Goal: Task Accomplishment & Management: Use online tool/utility

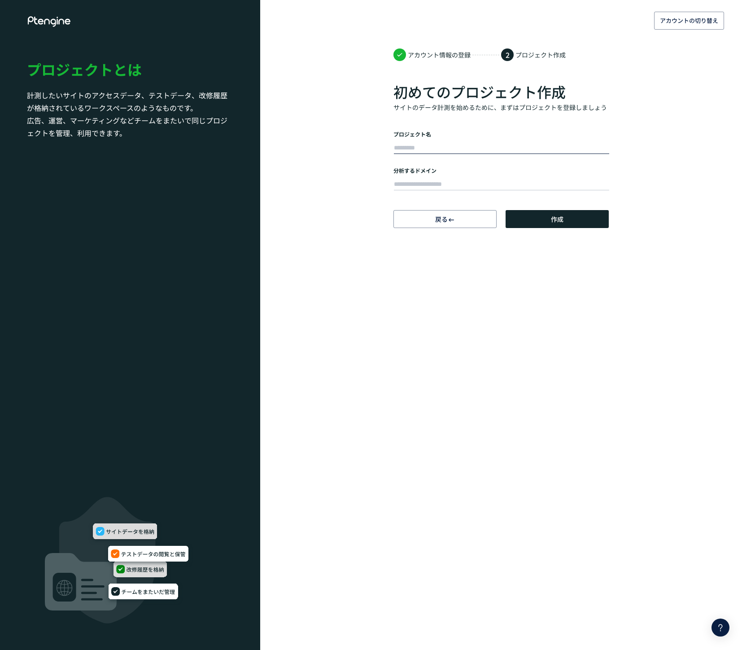
click at [431, 145] on input "text" at bounding box center [501, 148] width 215 height 13
drag, startPoint x: 459, startPoint y: 145, endPoint x: 420, endPoint y: 149, distance: 39.2
click at [420, 148] on input "*********" at bounding box center [501, 148] width 215 height 13
type input "*******"
click at [324, 86] on div "アカウントの切り替え アカウント情報の登録 2 プロジェクト作成 初めてのプロジェクト作成 サイトのデータ計測を始めるために、まずはプロジェクトを登録しましょ…" at bounding box center [371, 114] width 742 height 228
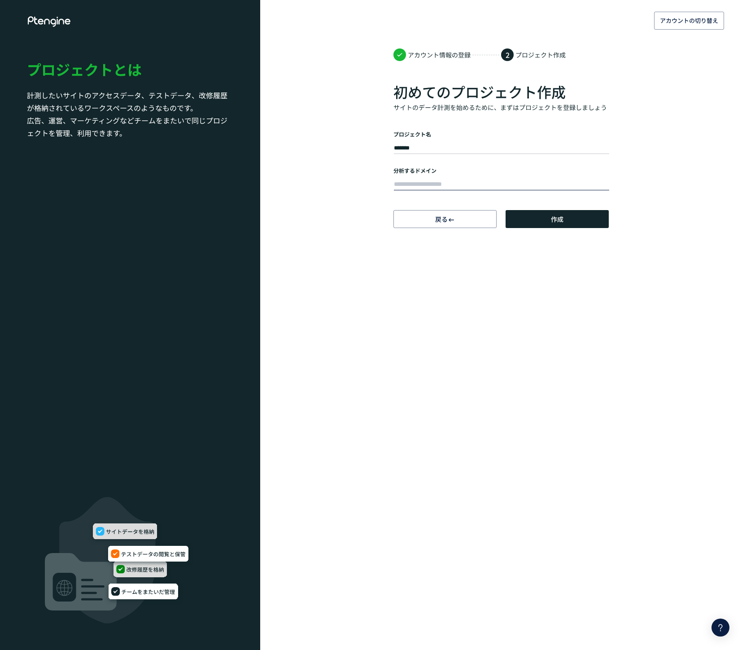
click at [423, 182] on input "text" at bounding box center [501, 184] width 215 height 13
paste input "**********"
type input "**********"
click at [565, 219] on button "作成" at bounding box center [557, 219] width 103 height 18
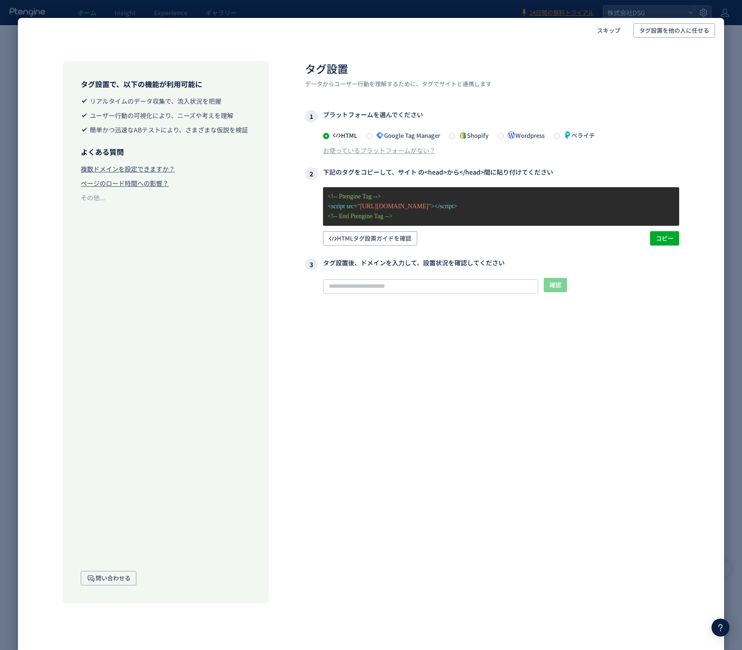
click at [326, 136] on span at bounding box center [326, 136] width 6 height 6
drag, startPoint x: 411, startPoint y: 218, endPoint x: 325, endPoint y: 199, distance: 88.2
click at [326, 198] on div "<!-- Ptengine Tag --> <script src= "https://js.ptengine.jp/6bzm39l6.js" ></scri…" at bounding box center [501, 206] width 356 height 39
copy div "<!-- Ptengine Tag --> <script src= "https://js.ptengine.jp/6bzm39l6.js" ></scri…"
click at [312, 313] on div "確認 タグが確認できません このサイトでタグが確認できませんので、 記事 に記載されたタグ設定を従って設定してください。また、弊社まで お問い合わせ ください。" at bounding box center [492, 314] width 374 height 72
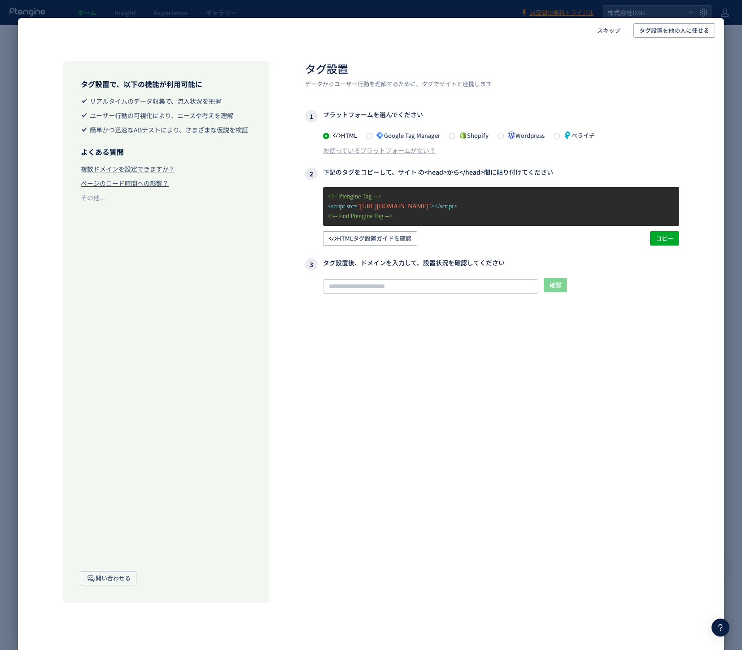
click at [416, 495] on div "タグ設置 データからユーザー行動を理解するために、タグでサイトと連携します 1 プラットフォームを選んでください HTML Google Tag Manage…" at bounding box center [492, 332] width 374 height 542
click at [420, 406] on div "タグ設置 データからユーザー行動を理解するために、タグでサイトと連携します 1 プラットフォームを選んでください HTML Google Tag Manage…" at bounding box center [492, 332] width 374 height 542
click at [665, 62] on h2 "タグ設置" at bounding box center [492, 68] width 374 height 15
click at [673, 42] on header "スキップ タグ設置を他の人に任せる" at bounding box center [371, 30] width 706 height 25
click at [344, 402] on div "タグ設置 データからユーザー行動を理解するために、タグでサイトと連携します 1 プラットフォームを選んでください HTML Google Tag Manage…" at bounding box center [492, 332] width 374 height 542
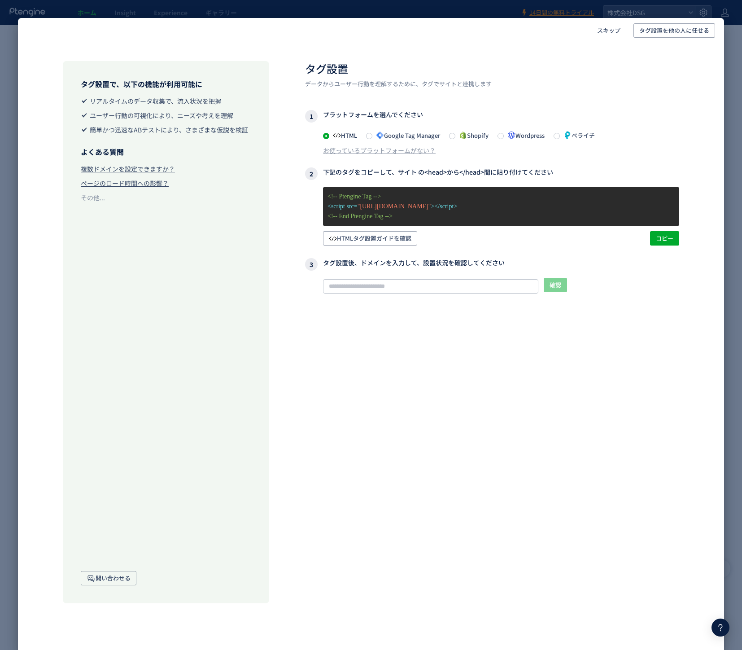
click at [619, 72] on h2 "タグ設置" at bounding box center [492, 68] width 374 height 15
click at [244, 446] on div "タグ設置で、以下の機能が利用可能に リアルタイムのデータ収集で、流入状況を把握 ユーザー行動の可視化により、ニーズや考えを理解 簡単かつ迅速なABテストにより…" at bounding box center [166, 332] width 206 height 542
drag, startPoint x: 577, startPoint y: 57, endPoint x: 583, endPoint y: 50, distance: 9.5
click at [577, 56] on div "タグ設置で、以下の機能が利用可能に リアルタイムのデータ収集で、流入状況を把握 ユーザー行動の可視化により、ニーズや考えを理解 簡単かつ迅速なABテストにより…" at bounding box center [371, 323] width 706 height 560
click at [608, 33] on span "スキップ" at bounding box center [608, 30] width 23 height 14
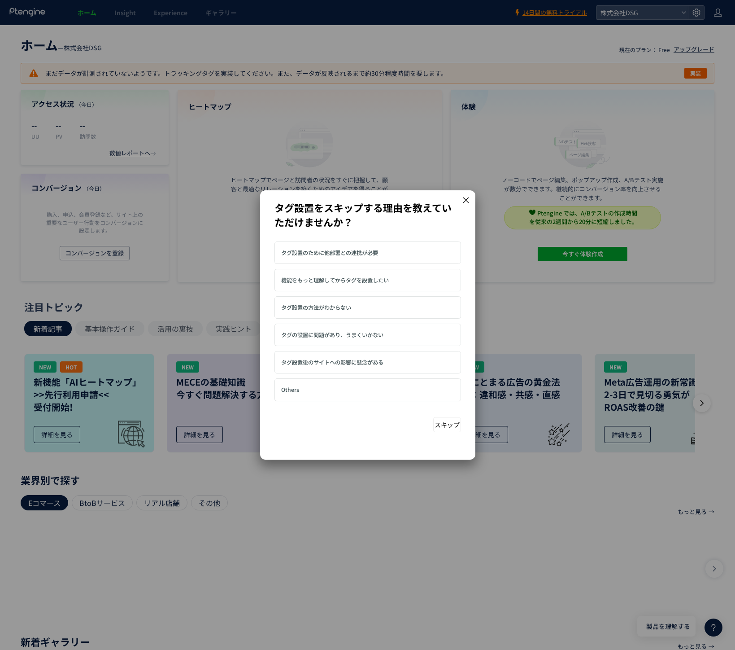
drag, startPoint x: 467, startPoint y: 200, endPoint x: 435, endPoint y: 360, distance: 163.9
click at [435, 361] on div at bounding box center [367, 324] width 215 height 269
click at [407, 424] on div "タグ設置のために他部署との連携が必要 機能をもっと理解してからタグを設置したい タグ設置の方法がわからない" at bounding box center [368, 339] width 187 height 197
click at [448, 428] on button "スキップ" at bounding box center [447, 424] width 28 height 15
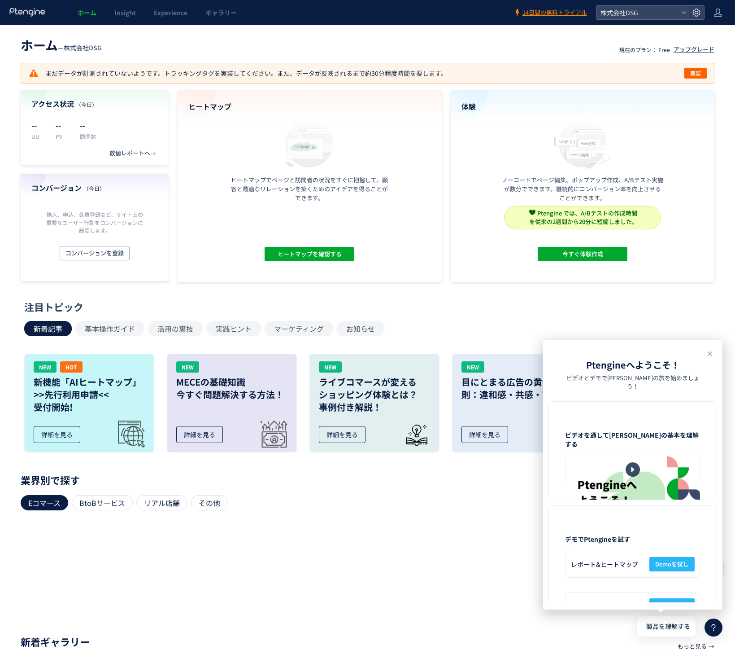
click at [655, 309] on div "注目トピック" at bounding box center [365, 307] width 683 height 14
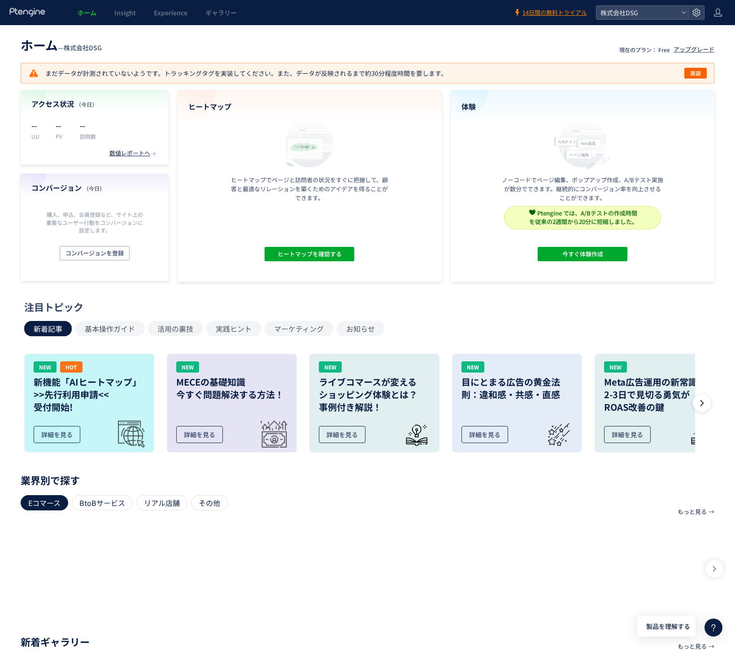
click at [664, 315] on div "注目トピック 新着記事 基本操作ガイド 活用の裏技 実践ヒント マーケティング お知らせ NEW HOT 新機能「AIヒートマップ」 >>先行利用申請<< 受…" at bounding box center [365, 379] width 683 height 159
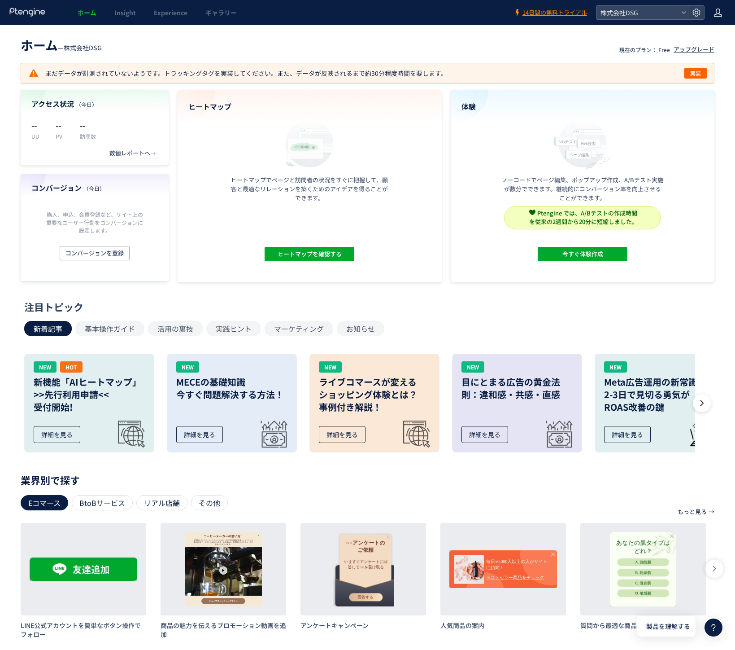
click at [721, 25] on div "ホーム Insight Experience ギャラリー 14日間の無料トライアル 株式会社DSG ホーム — 株式会社DSG 現在のプラン： Free アッ…" at bounding box center [367, 404] width 735 height 808
click at [719, 13] on icon at bounding box center [718, 12] width 9 height 9
click at [710, 38] on span "アカウント設定" at bounding box center [696, 35] width 44 height 9
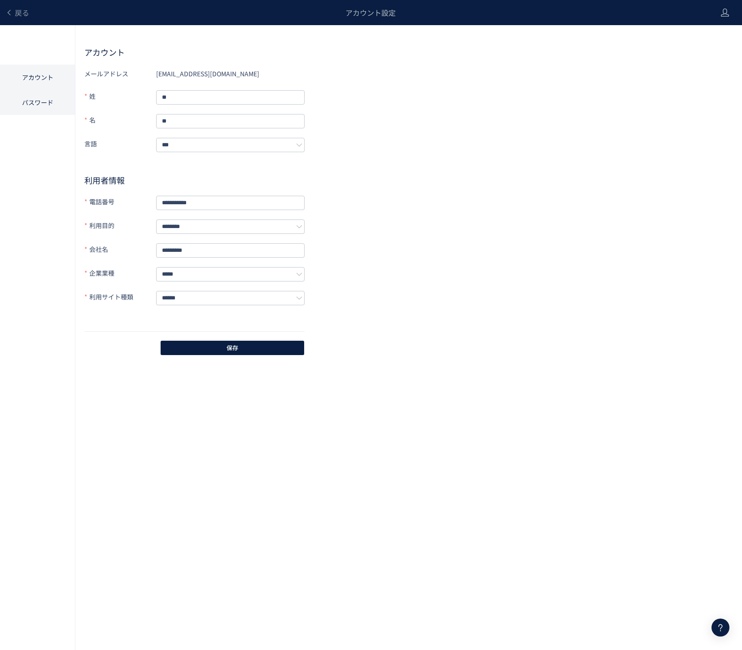
click at [38, 105] on li "パスワード" at bounding box center [37, 102] width 75 height 25
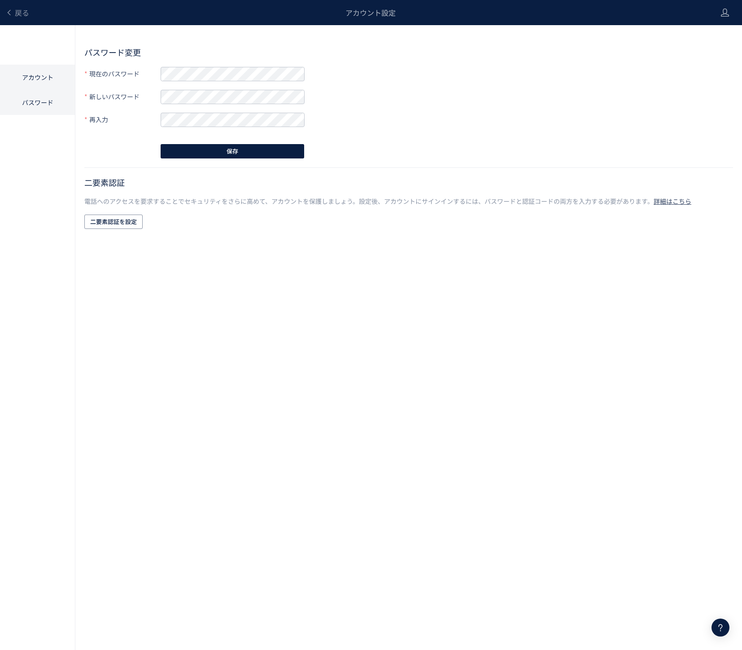
click at [37, 79] on li "アカウント" at bounding box center [37, 77] width 75 height 25
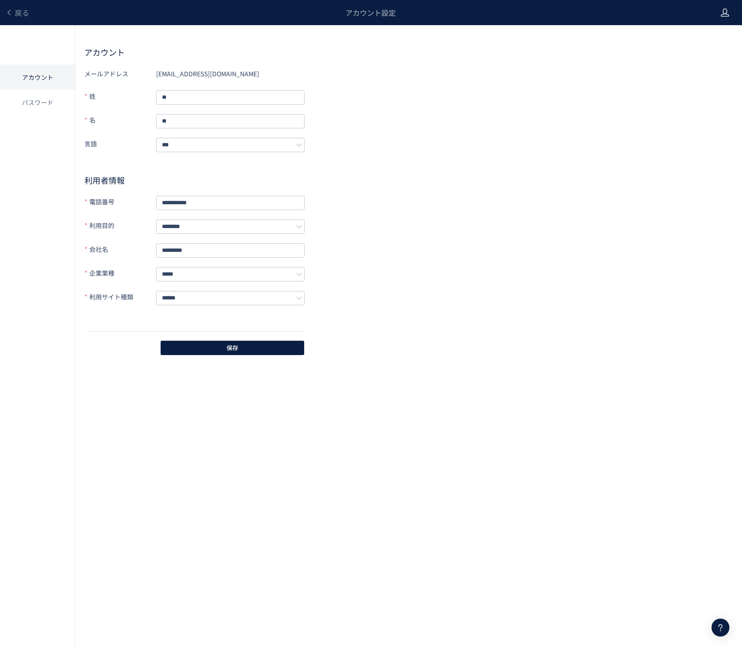
click at [726, 12] on use at bounding box center [725, 13] width 8 height 8
click at [699, 52] on span "ログアウト" at bounding box center [695, 49] width 31 height 9
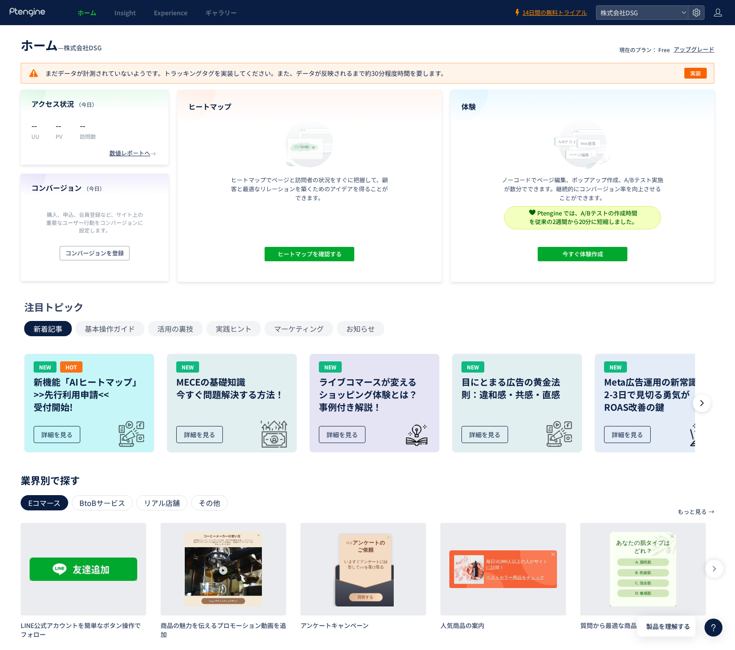
click at [460, 42] on header "ホーム — 株式会社DSG 現在のプラン： Free アップグレード" at bounding box center [368, 44] width 694 height 20
drag, startPoint x: 488, startPoint y: 41, endPoint x: 504, endPoint y: 5, distance: 39.6
click at [487, 40] on header "ホーム — 株式会社DSG 現在のプラン： Free アップグレード" at bounding box center [368, 44] width 694 height 20
click at [577, 39] on header "ホーム — 株式会社DSG 現在のプラン： Free アップグレード" at bounding box center [368, 44] width 694 height 20
click at [223, 35] on header "ホーム — 株式会社DSG 現在のプラン： Free アップグレード" at bounding box center [368, 44] width 694 height 20
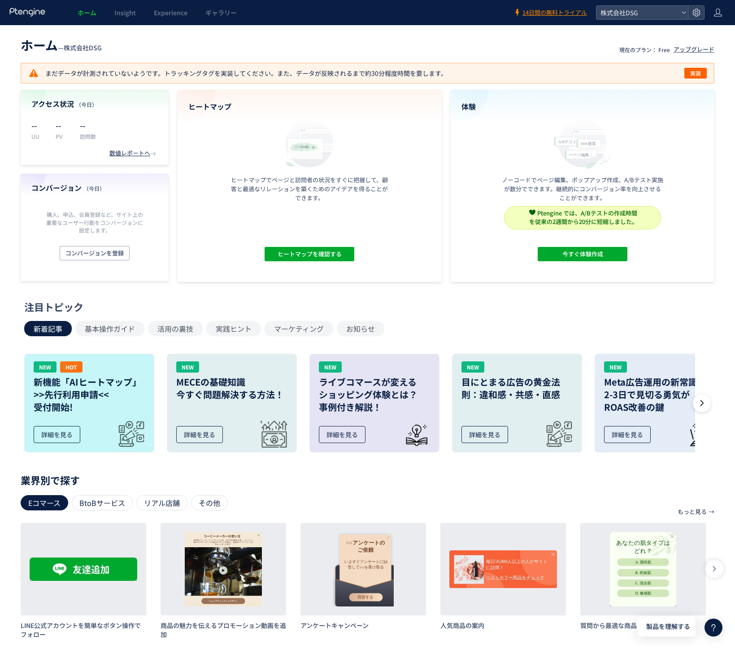
click at [540, 44] on header "ホーム — 株式会社DSG 現在のプラン： Free アップグレード" at bounding box center [368, 44] width 694 height 20
click at [697, 74] on span "実装" at bounding box center [696, 73] width 11 height 11
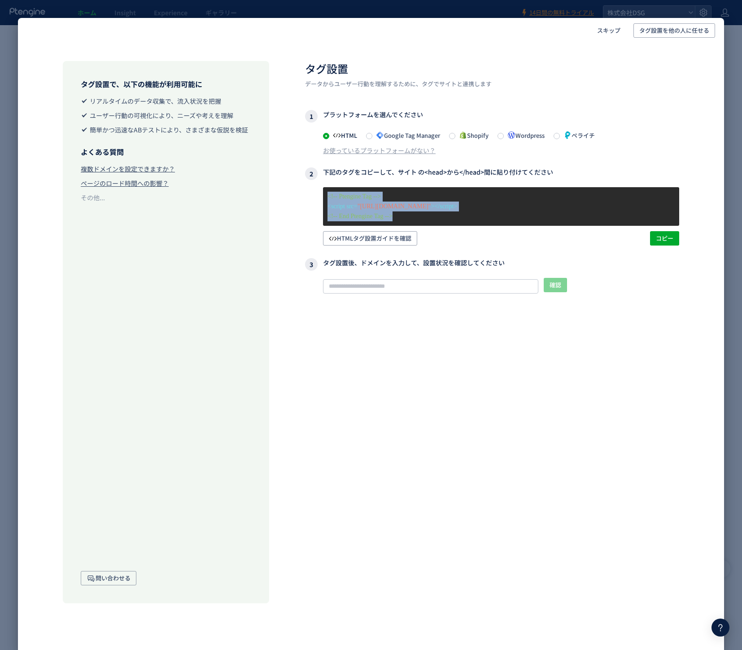
drag, startPoint x: 408, startPoint y: 218, endPoint x: 314, endPoint y: 198, distance: 95.7
click at [315, 198] on div "<!-- Ptengine Tag --> <script src= "https://js.ptengine.jp/6bzm39l6.js" ></scri…" at bounding box center [492, 216] width 374 height 58
copy div "<!-- Ptengine Tag --> <script src= "https://js.ptengine.jp/6bzm39l6.js" ></scri…"
click at [367, 366] on div "タグ設置 データからユーザー行動を理解するために、タグでサイトと連携します 1 プラットフォームを選んでください HTML Google Tag Manage…" at bounding box center [492, 332] width 374 height 542
click at [349, 410] on div "タグ設置 データからユーザー行動を理解するために、タグでサイトと連携します 1 プラットフォームを選んでください HTML Google Tag Manage…" at bounding box center [492, 332] width 374 height 542
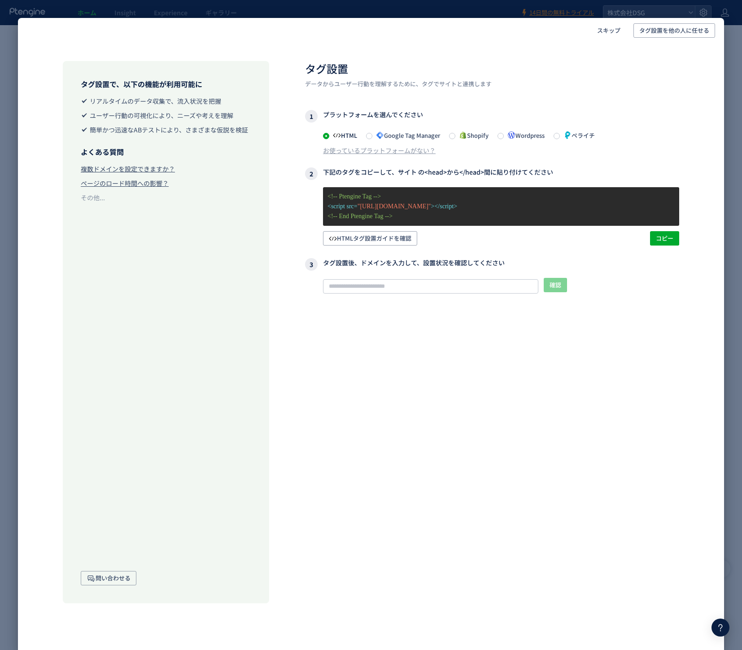
click at [377, 404] on div "タグ設置 データからユーザー行動を理解するために、タグでサイトと連携します 1 プラットフォームを選んでください HTML Google Tag Manage…" at bounding box center [492, 332] width 374 height 542
click at [389, 214] on p "<!-- End Ptengine Tag -->" at bounding box center [501, 216] width 347 height 10
drag, startPoint x: 406, startPoint y: 216, endPoint x: 319, endPoint y: 201, distance: 88.8
click at [321, 198] on div "<!-- Ptengine Tag --> <script src= "https://js.ptengine.jp/6bzm39l6.js" ></scri…" at bounding box center [492, 216] width 374 height 58
copy div "<!-- Ptengine Tag --> <script src= "https://js.ptengine.jp/6bzm39l6.js" ></scri…"
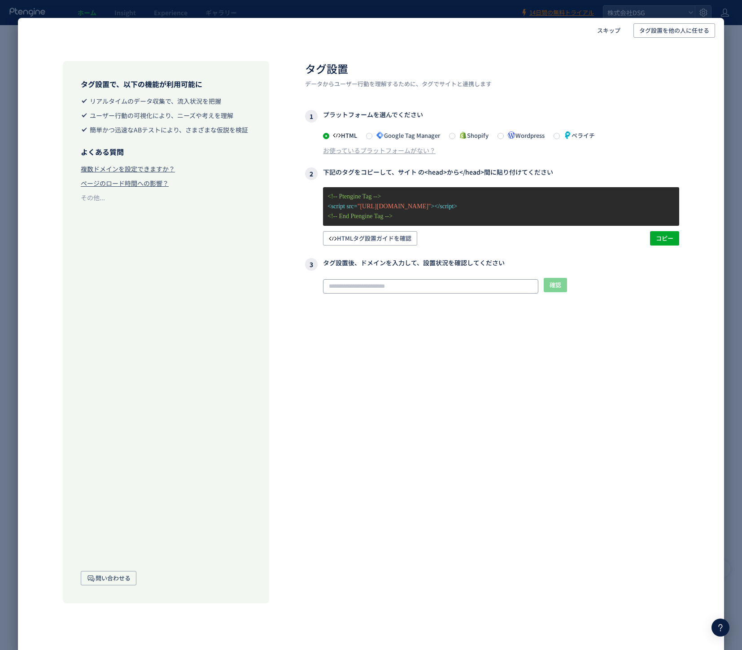
click at [393, 289] on input "text" at bounding box center [430, 286] width 215 height 14
paste input "**********"
type input "**********"
click at [556, 281] on span "確認" at bounding box center [556, 285] width 12 height 14
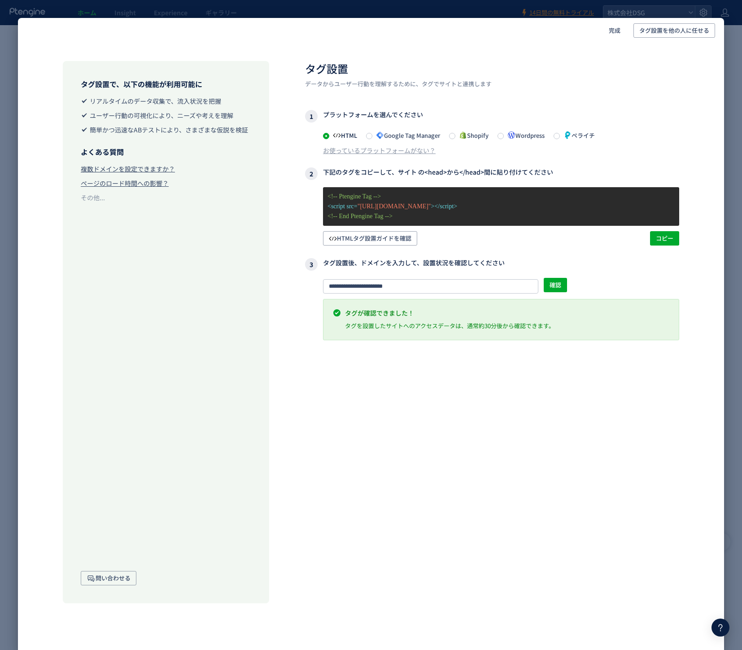
click at [523, 381] on div "**********" at bounding box center [492, 332] width 374 height 542
click at [626, 68] on h2 "タグ設置" at bounding box center [492, 68] width 374 height 15
click at [617, 33] on span "完成" at bounding box center [615, 30] width 12 height 14
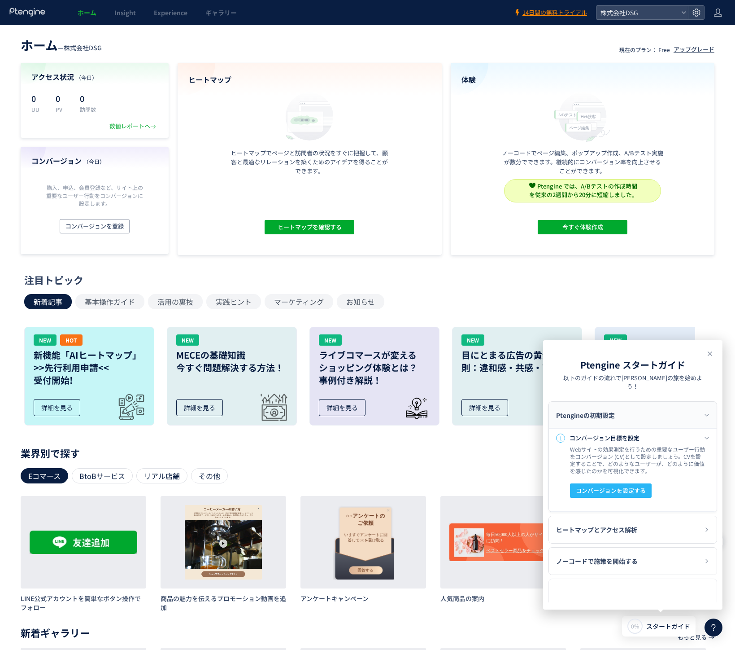
click at [675, 291] on div "注目トピック 新着記事 基本操作ガイド 活用の裏技 実践ヒント マーケティング お知らせ NEW HOT 新機能「AIヒートマップ」 >>先行利用申請<< 受…" at bounding box center [365, 352] width 683 height 159
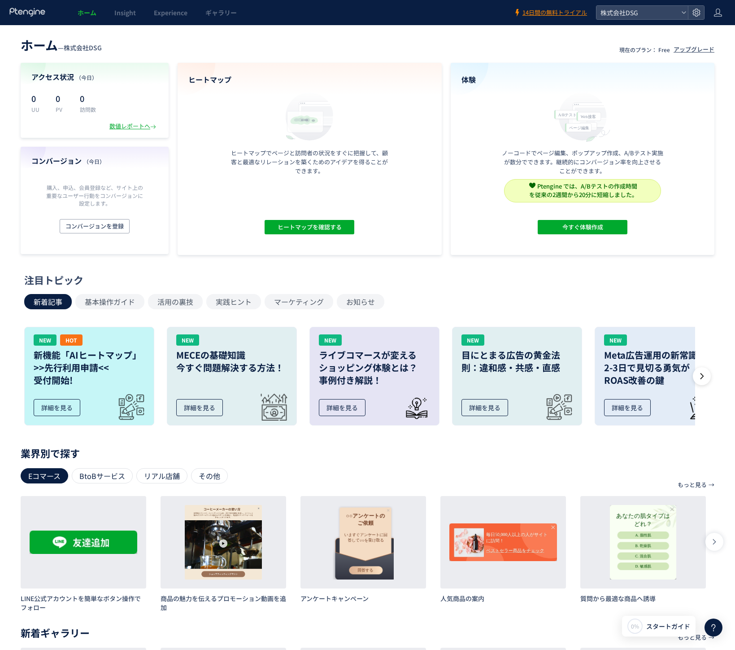
click at [698, 282] on div "注目トピック" at bounding box center [365, 280] width 683 height 14
click at [391, 275] on div "注目トピック" at bounding box center [365, 280] width 683 height 14
click at [28, 11] on icon at bounding box center [27, 12] width 37 height 9
click at [487, 291] on div "注目トピック 新着記事 基本操作ガイド 活用の裏技 実践ヒント マーケティング お知らせ NEW HOT 新機能「AIヒートマップ」 >>先行利用申請<< 受…" at bounding box center [365, 352] width 683 height 159
